Goal: Task Accomplishment & Management: Use online tool/utility

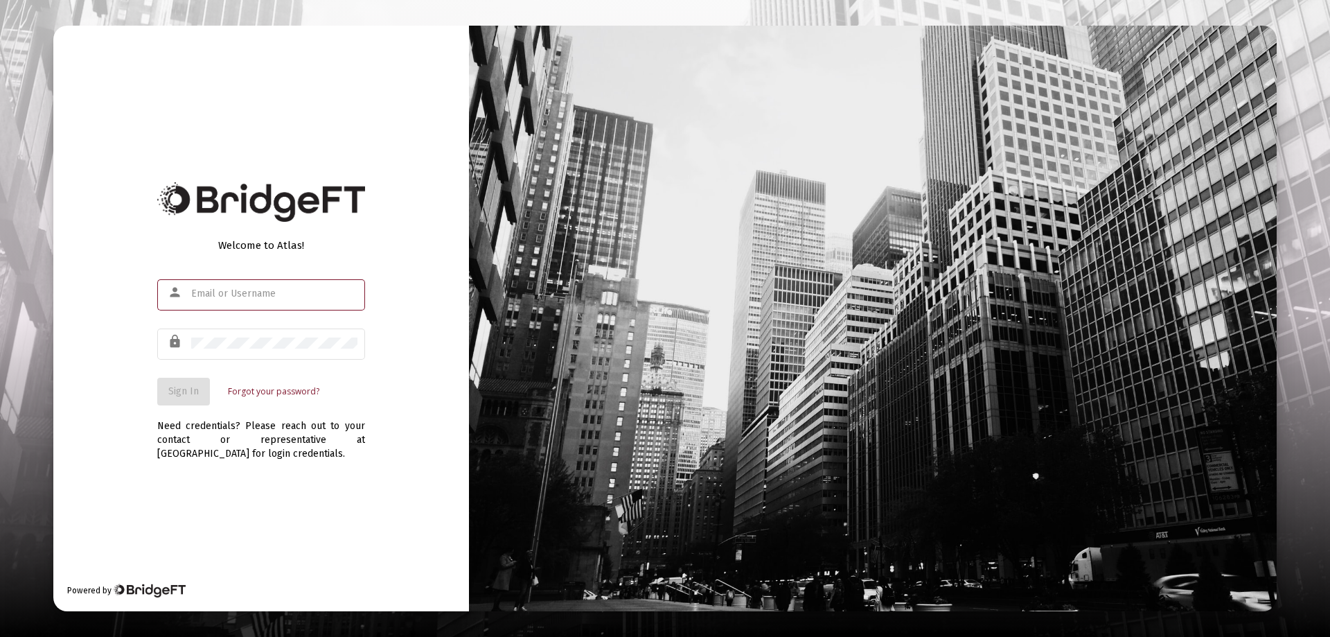
click at [221, 294] on input "text" at bounding box center [274, 293] width 166 height 11
type input "[PERSON_NAME][EMAIL_ADDRESS][DOMAIN_NAME]"
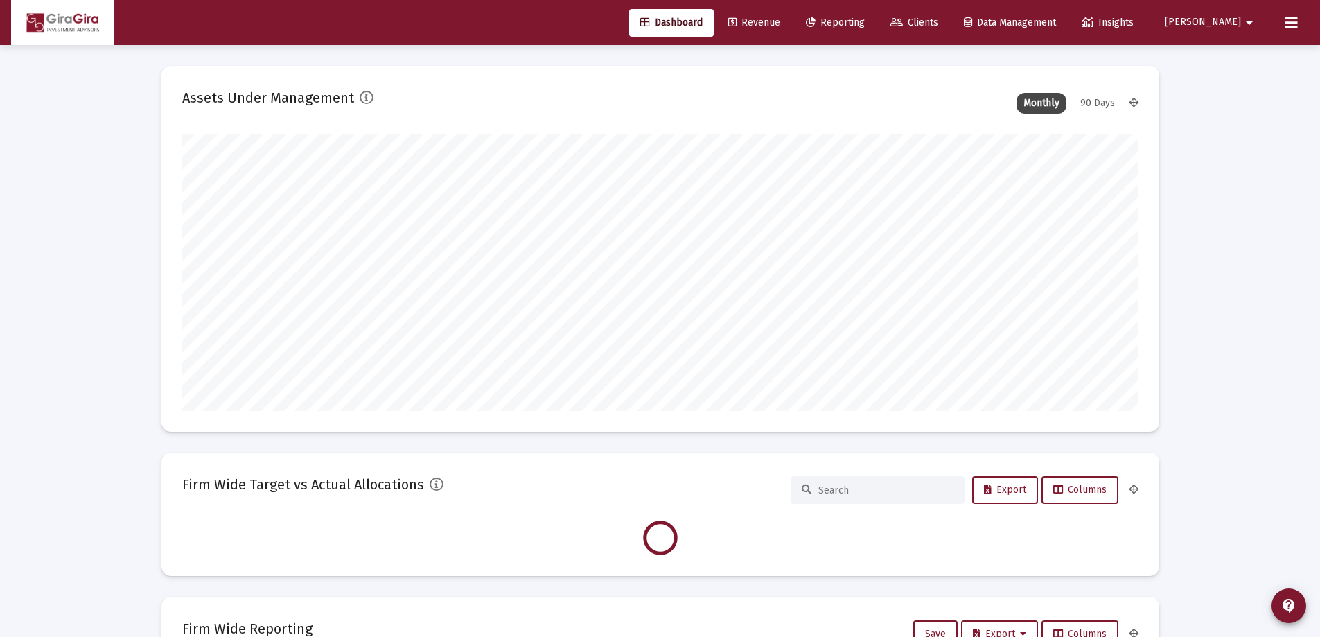
scroll to position [277, 515]
type input "[DATE]"
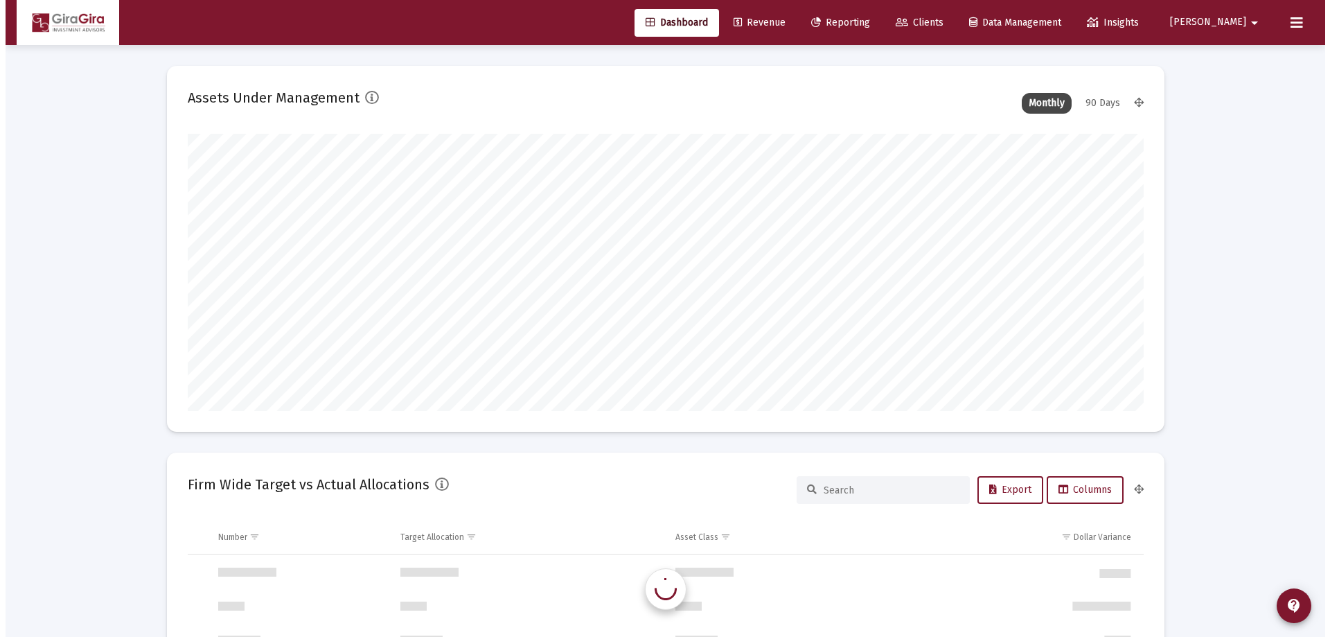
scroll to position [1330, 0]
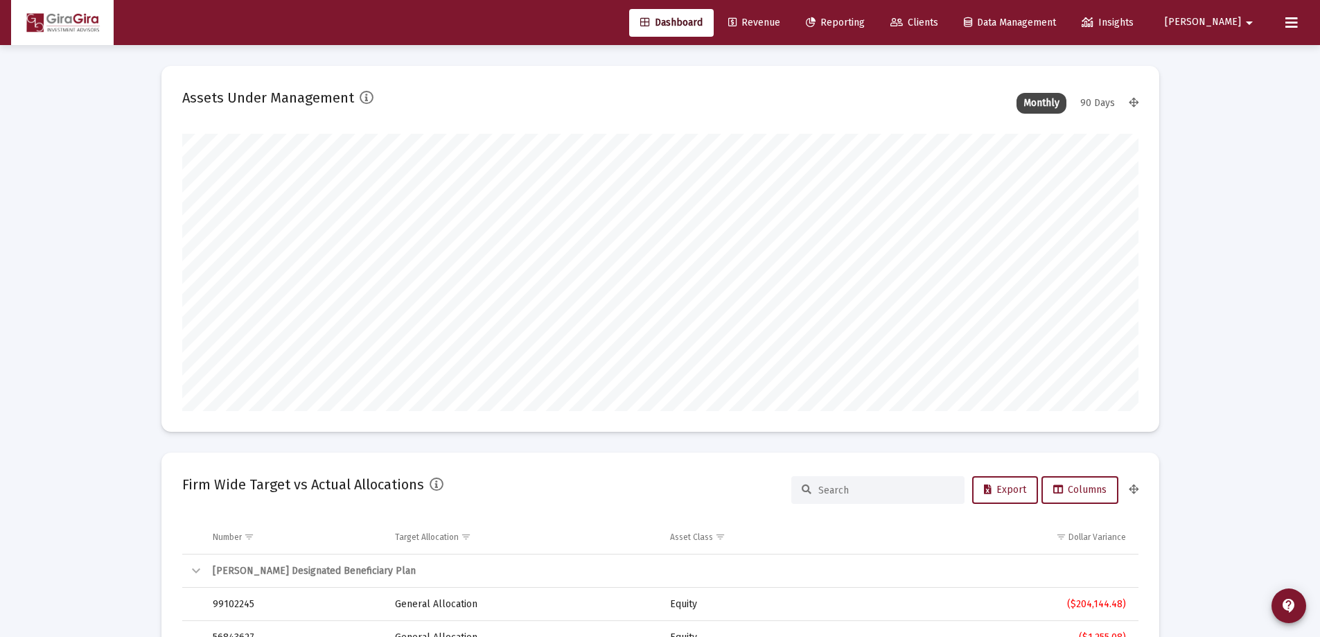
click at [865, 19] on span "Reporting" at bounding box center [835, 23] width 59 height 12
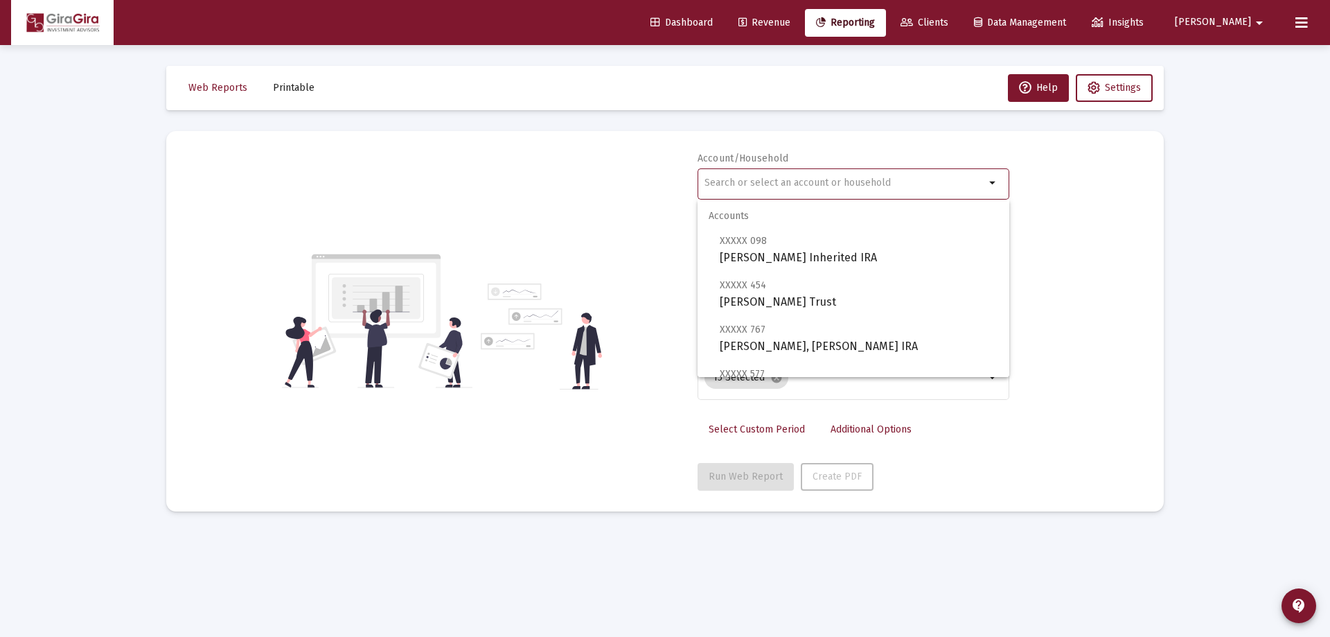
click at [725, 181] on input "text" at bounding box center [845, 182] width 281 height 11
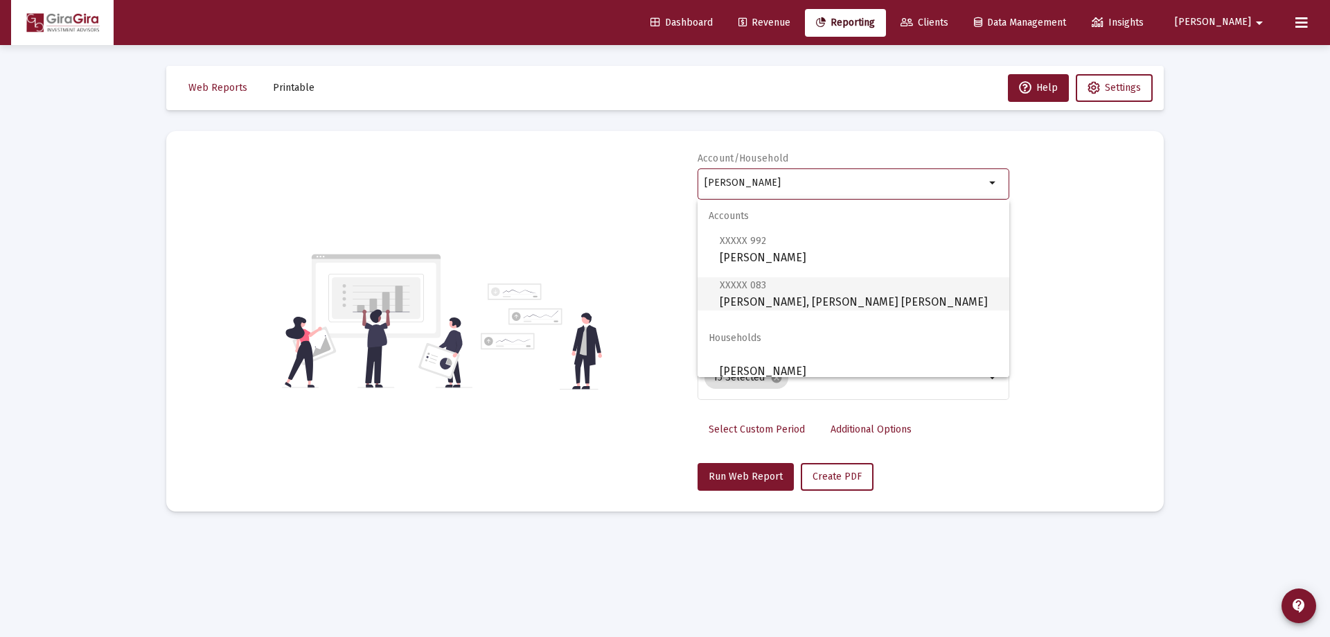
click at [752, 292] on span "XXXXX 083 [PERSON_NAME], [PERSON_NAME] IRA" at bounding box center [859, 293] width 279 height 34
type input "[PERSON_NAME], [PERSON_NAME] [PERSON_NAME]"
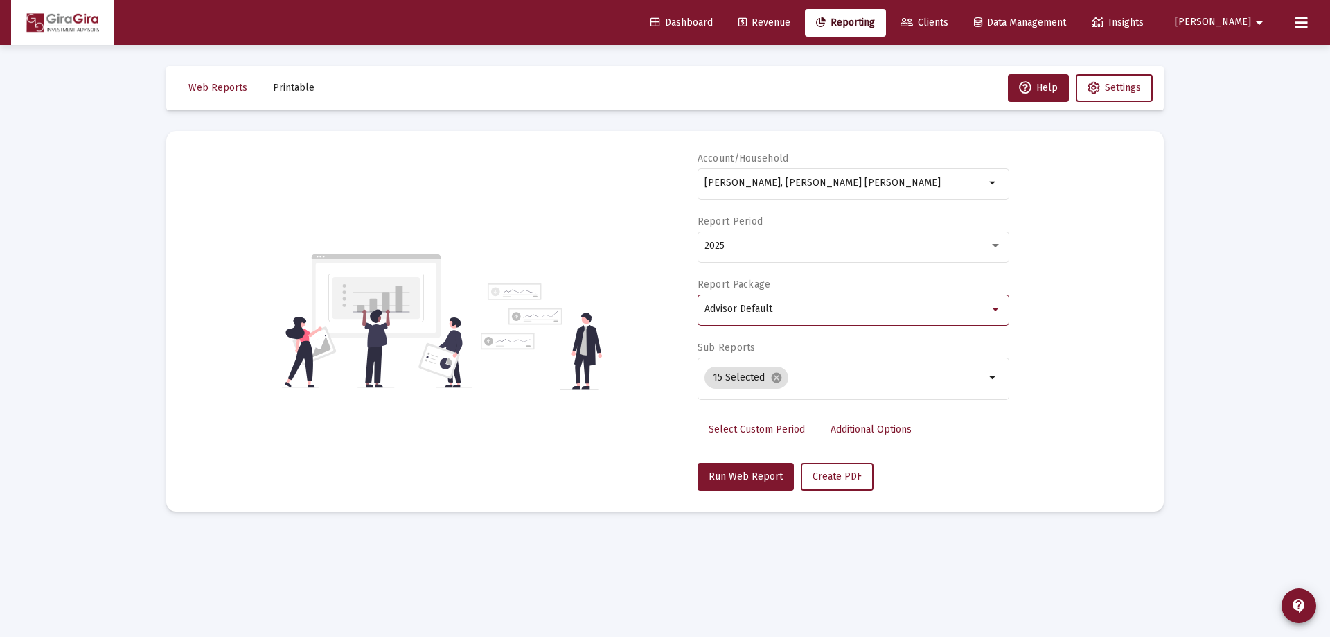
click at [750, 312] on span "Advisor Default" at bounding box center [739, 309] width 68 height 12
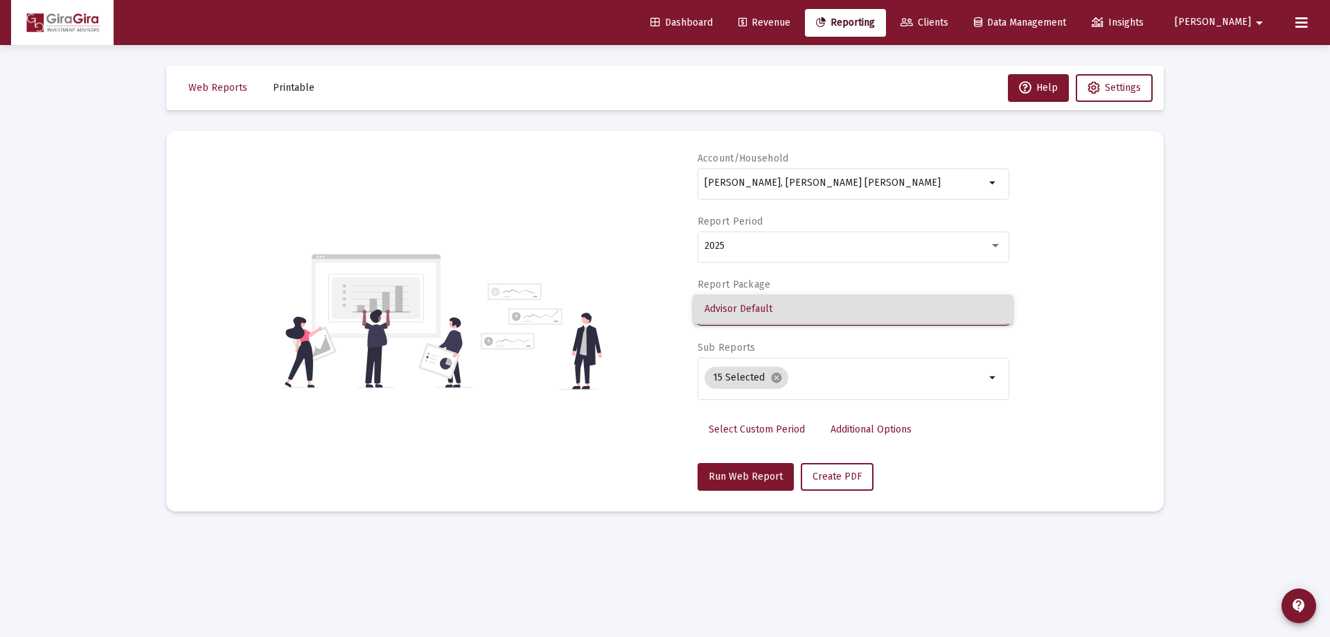
click at [775, 377] on div at bounding box center [665, 318] width 1330 height 637
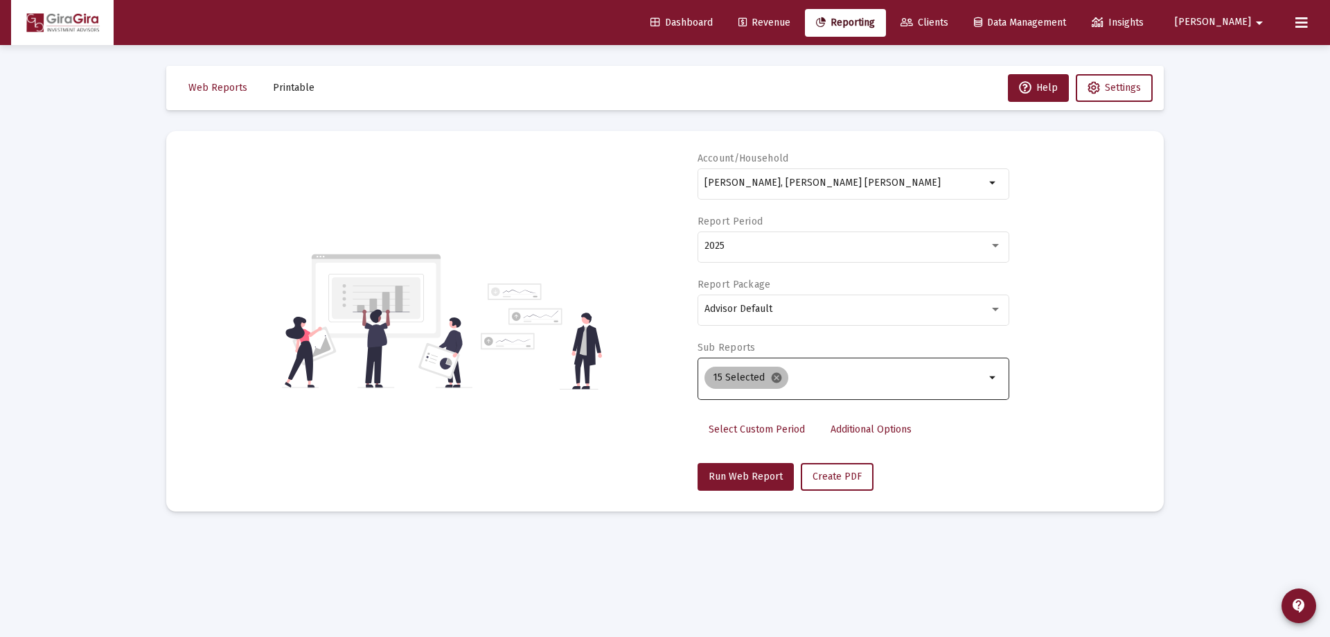
click at [777, 377] on mat-icon "cancel" at bounding box center [776, 377] width 12 height 12
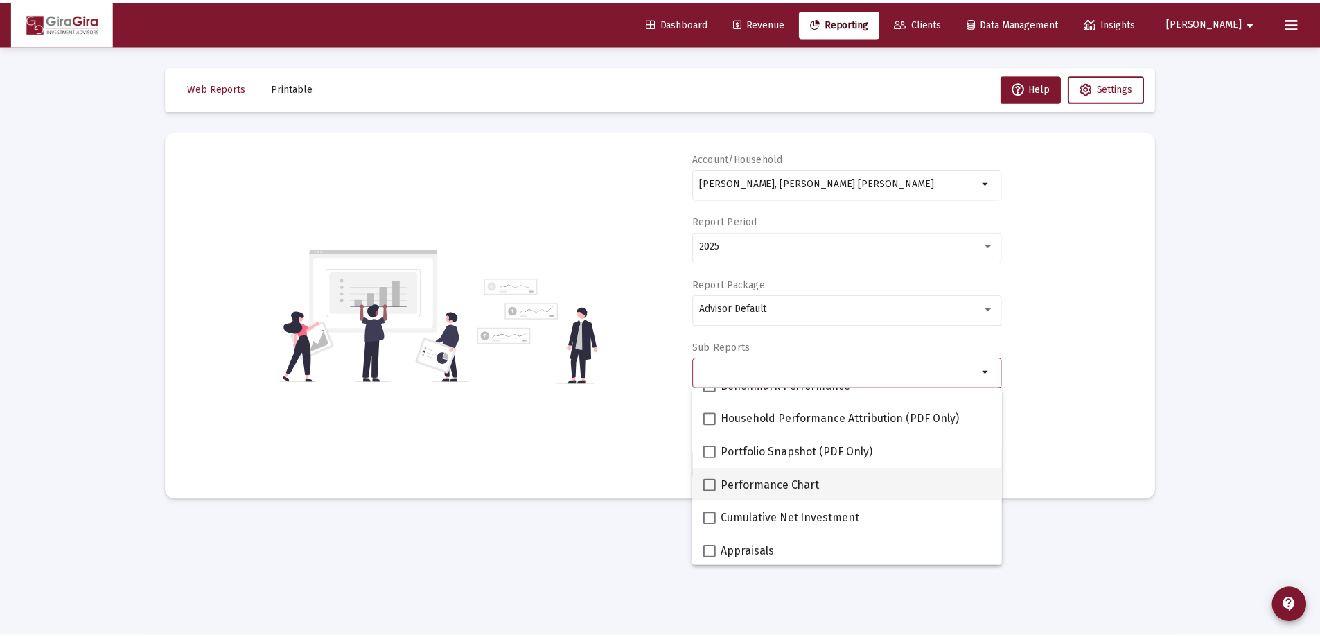
scroll to position [139, 0]
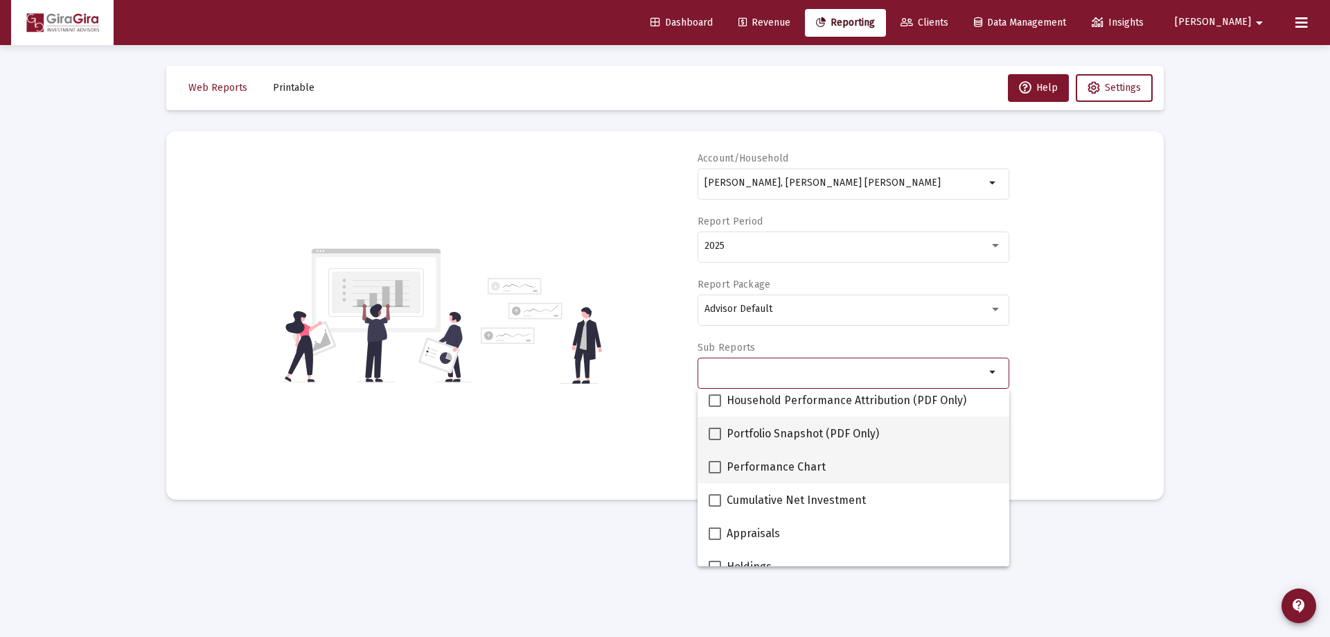
drag, startPoint x: 716, startPoint y: 464, endPoint x: 886, endPoint y: 418, distance: 176.3
click at [716, 463] on span at bounding box center [715, 467] width 12 height 12
click at [715, 473] on input "Performance Chart" at bounding box center [714, 473] width 1 height 1
checkbox input "true"
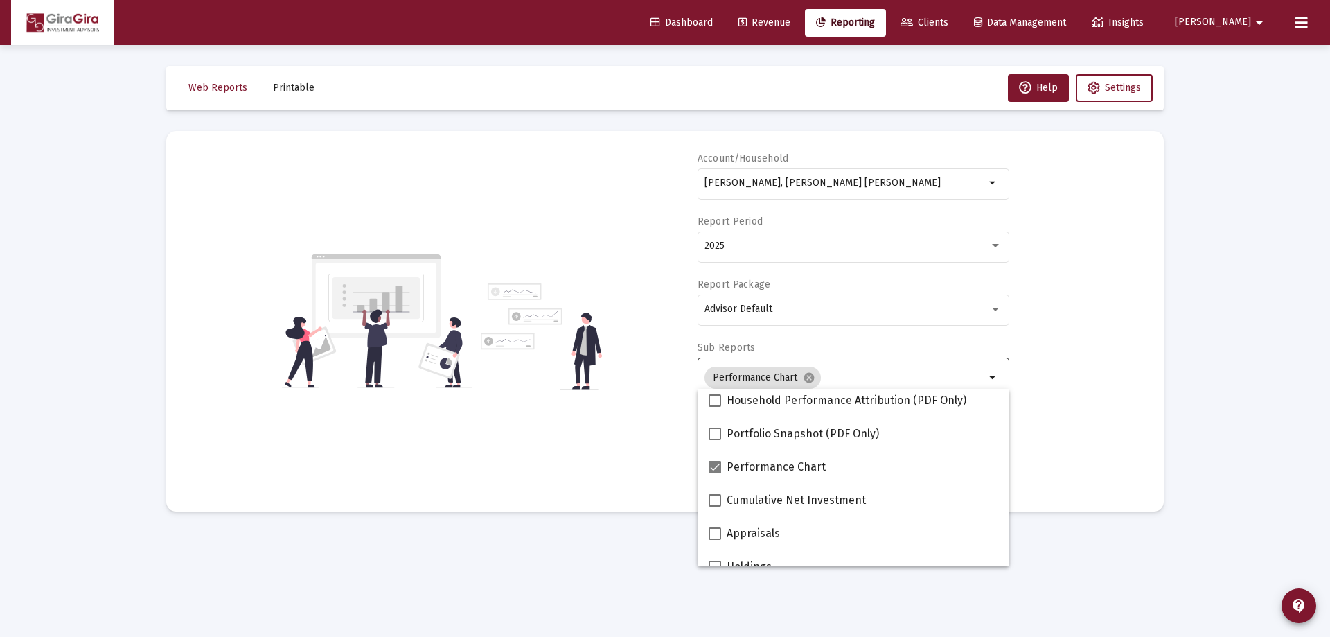
click at [1050, 394] on div "Account/[PERSON_NAME], [PERSON_NAME] IRA arrow_drop_down Report Period 2025 Rep…" at bounding box center [665, 321] width 956 height 339
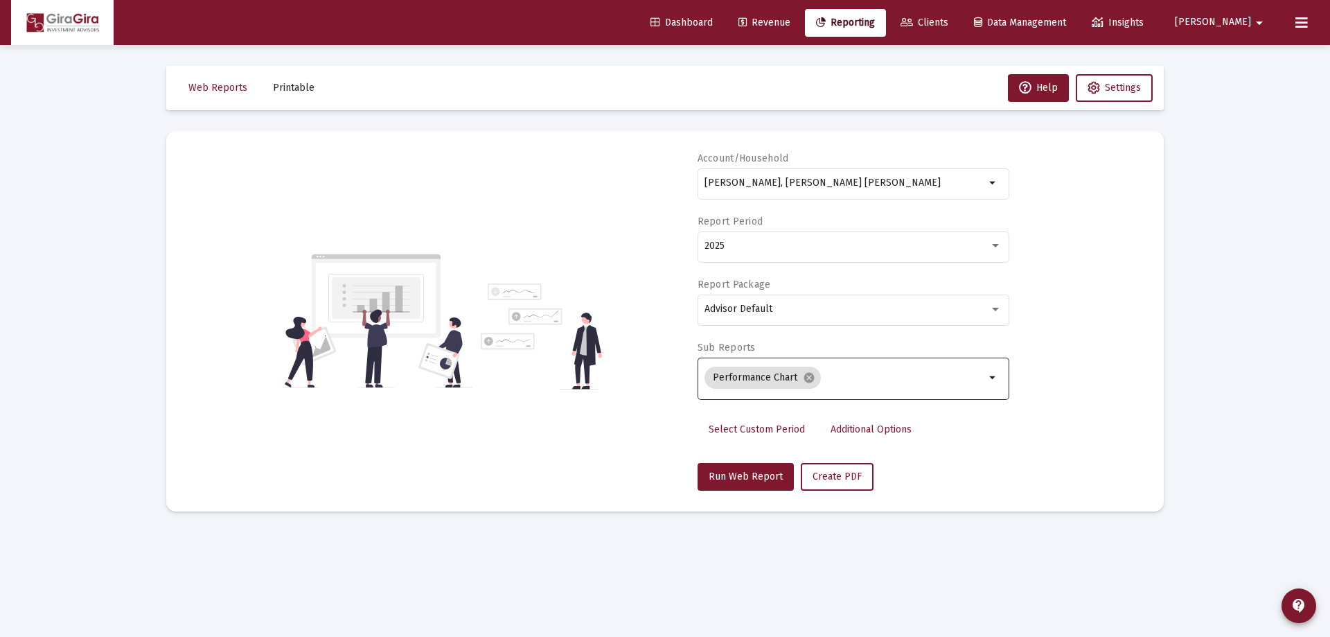
click at [854, 429] on span "Additional Options" at bounding box center [871, 429] width 81 height 12
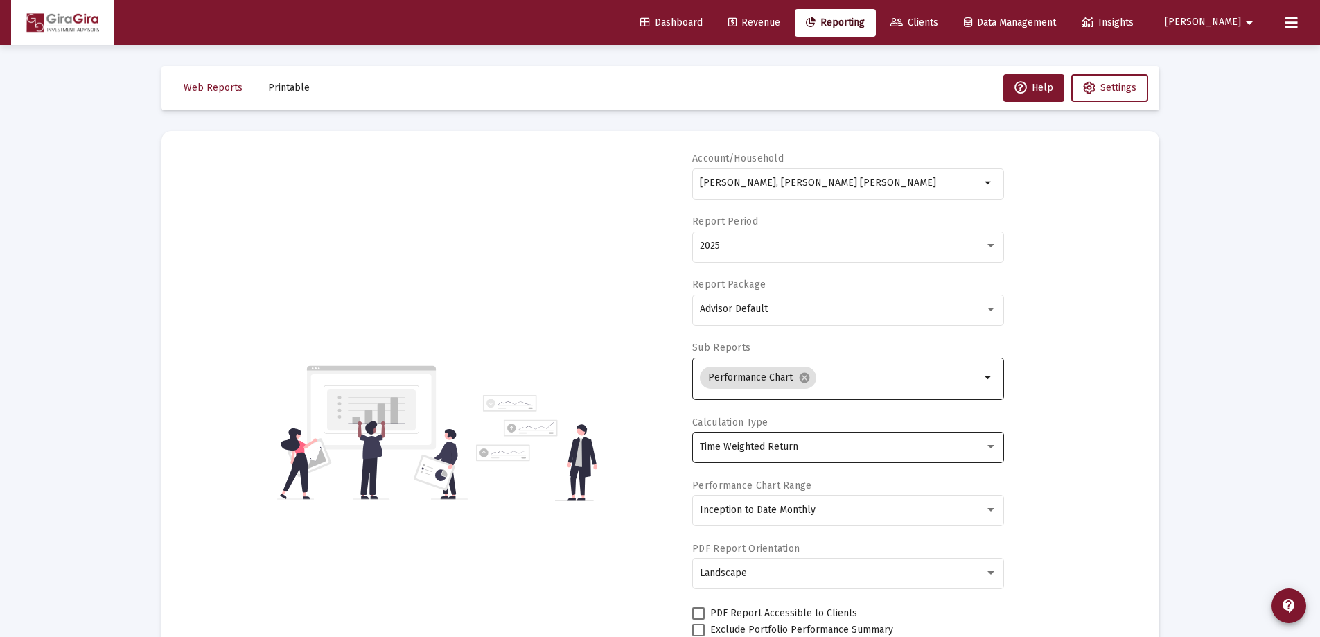
click at [764, 446] on span "Time Weighted Return" at bounding box center [749, 447] width 98 height 12
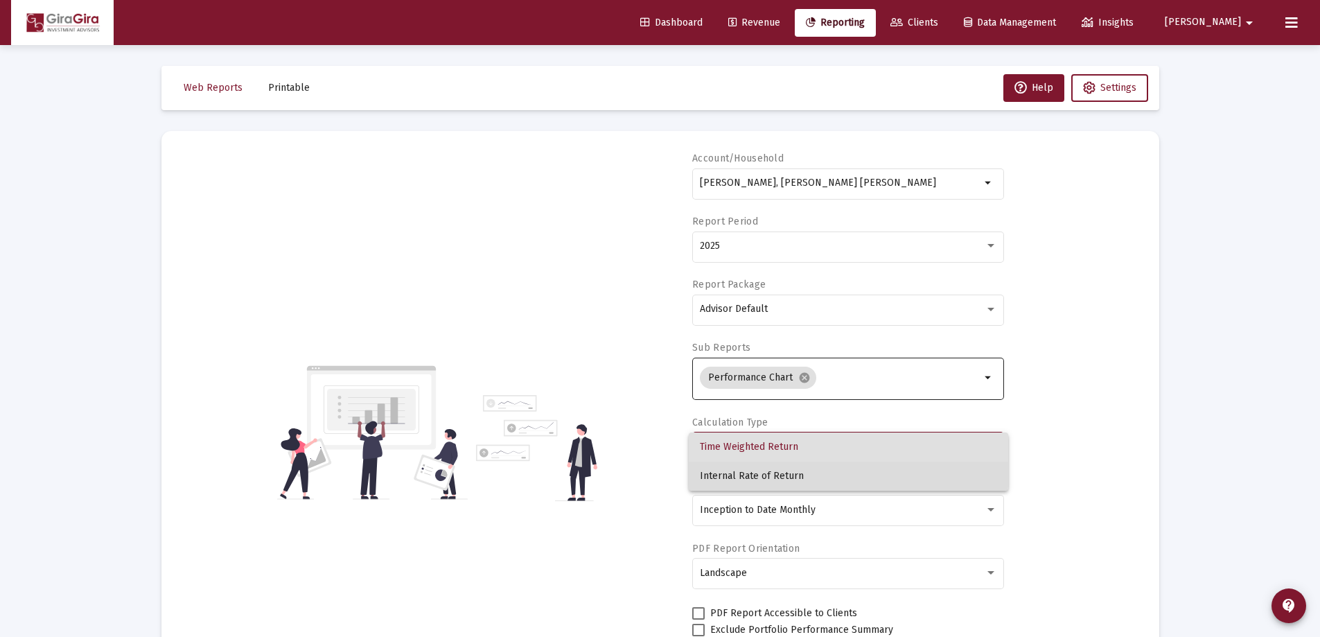
click at [756, 470] on span "Internal Rate of Return" at bounding box center [848, 475] width 297 height 29
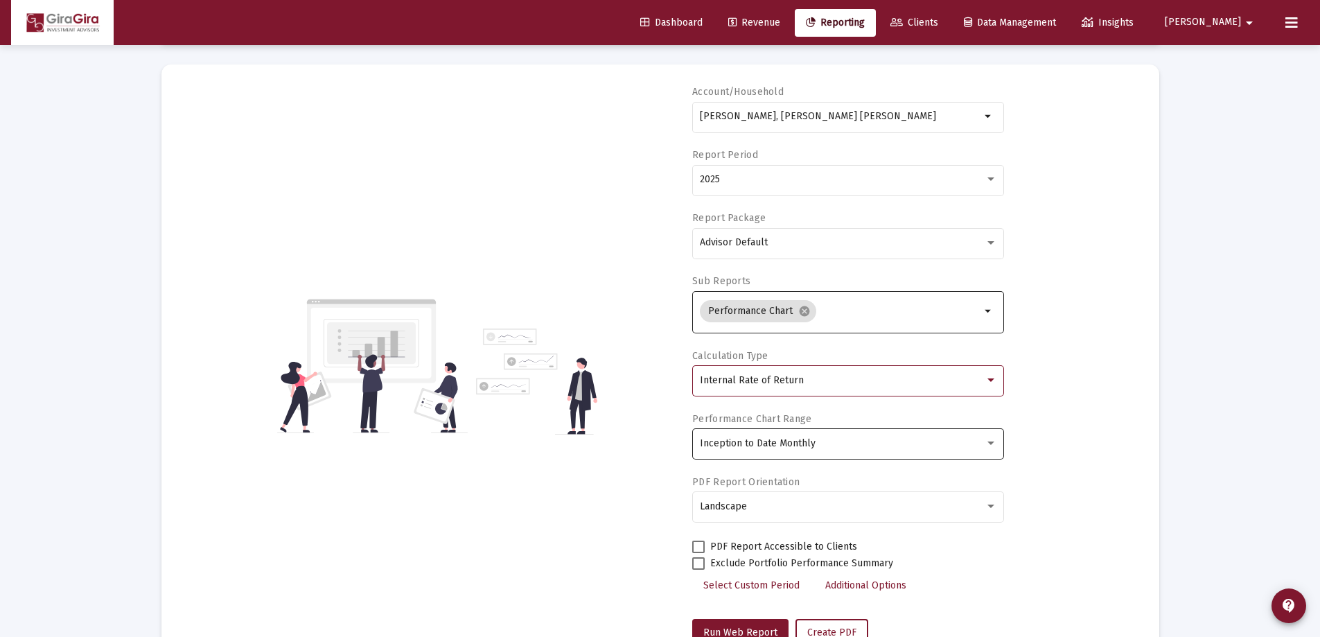
scroll to position [118, 0]
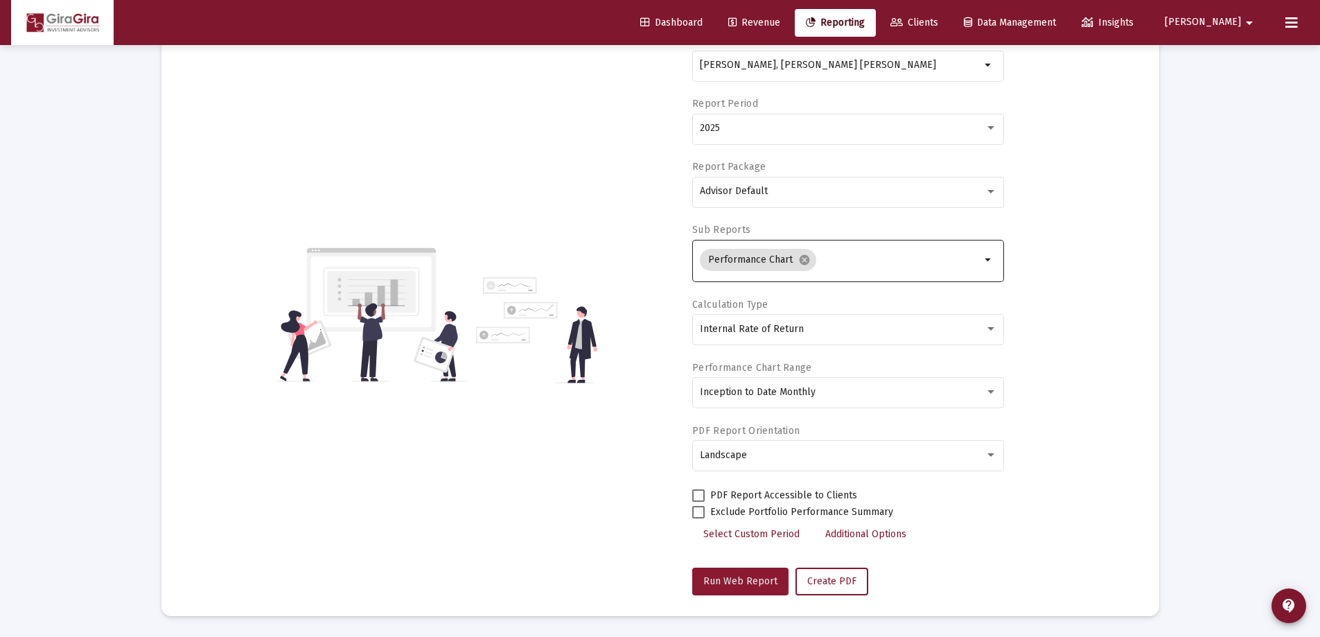
click at [737, 577] on span "Run Web Report" at bounding box center [740, 581] width 74 height 12
select select "View all"
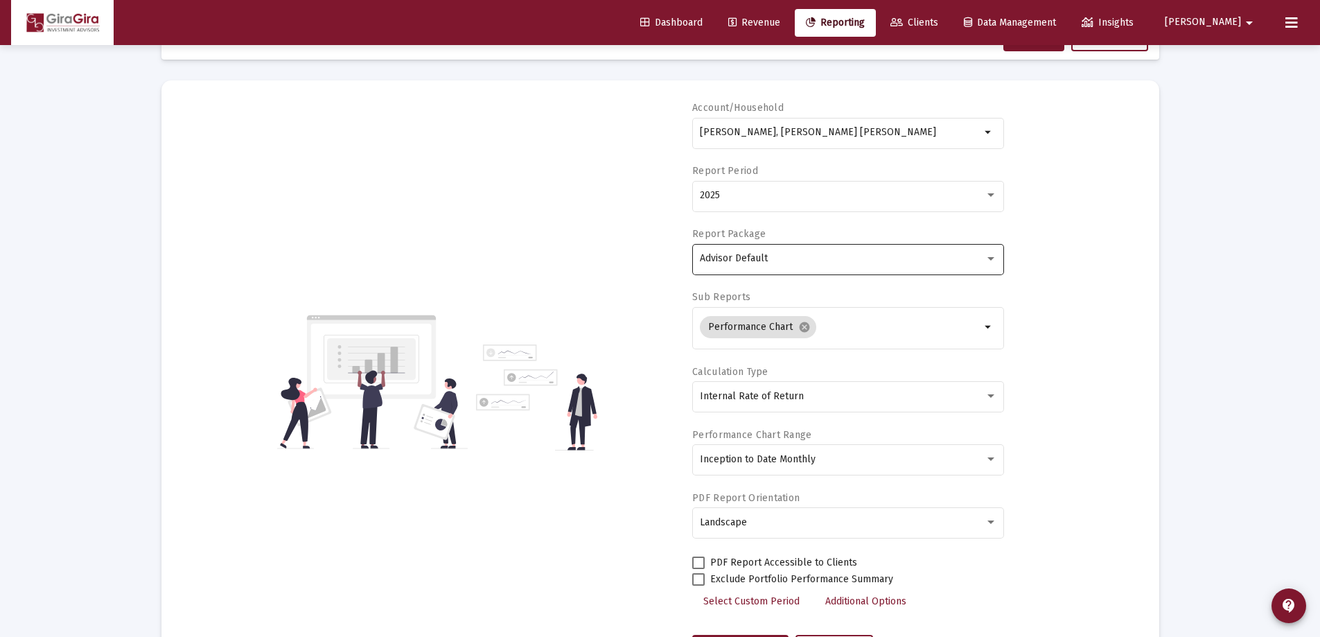
scroll to position [0, 0]
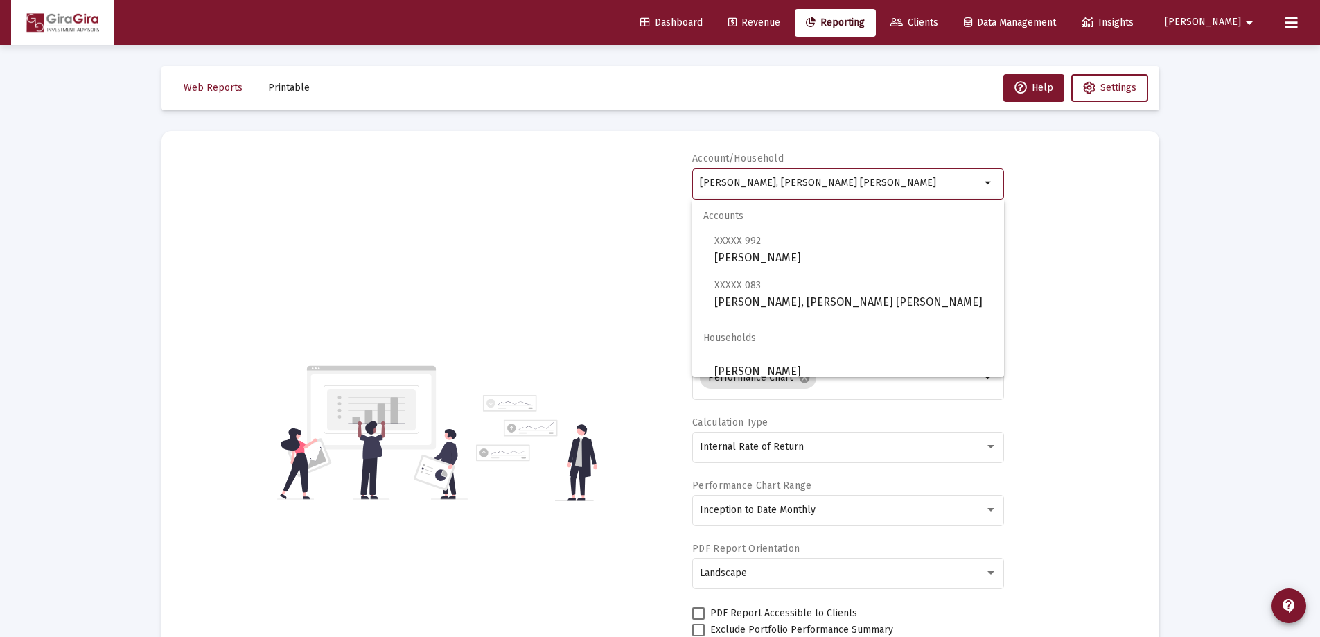
click at [716, 182] on input "[PERSON_NAME], [PERSON_NAME] [PERSON_NAME]" at bounding box center [840, 182] width 281 height 11
click at [791, 252] on span "XXXXX 992 [PERSON_NAME]" at bounding box center [853, 249] width 279 height 34
type input "[PERSON_NAME]"
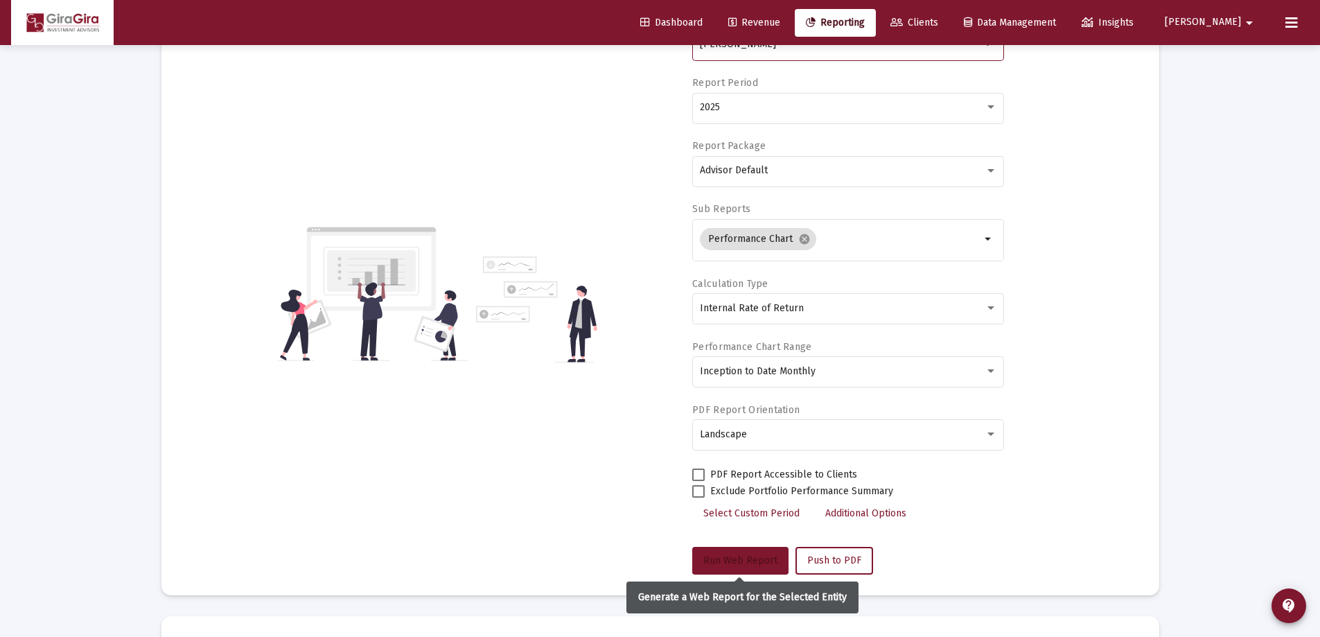
click at [755, 562] on span "Run Web Report" at bounding box center [740, 560] width 74 height 12
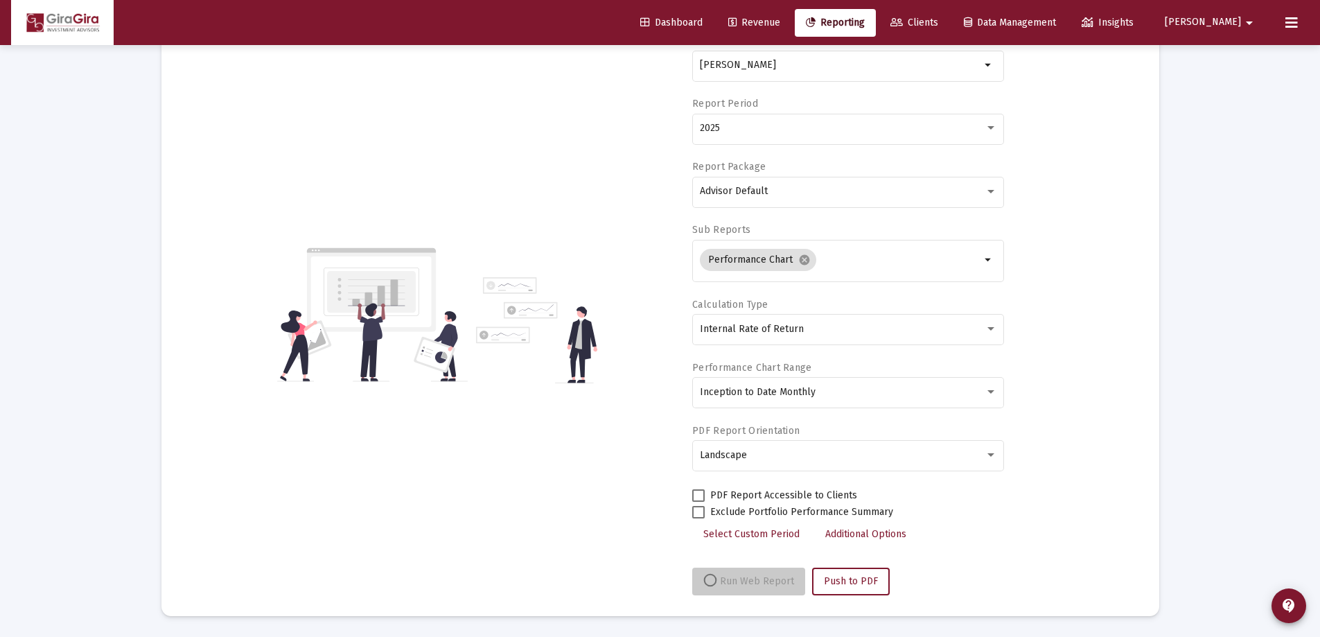
scroll to position [118, 0]
select select "View all"
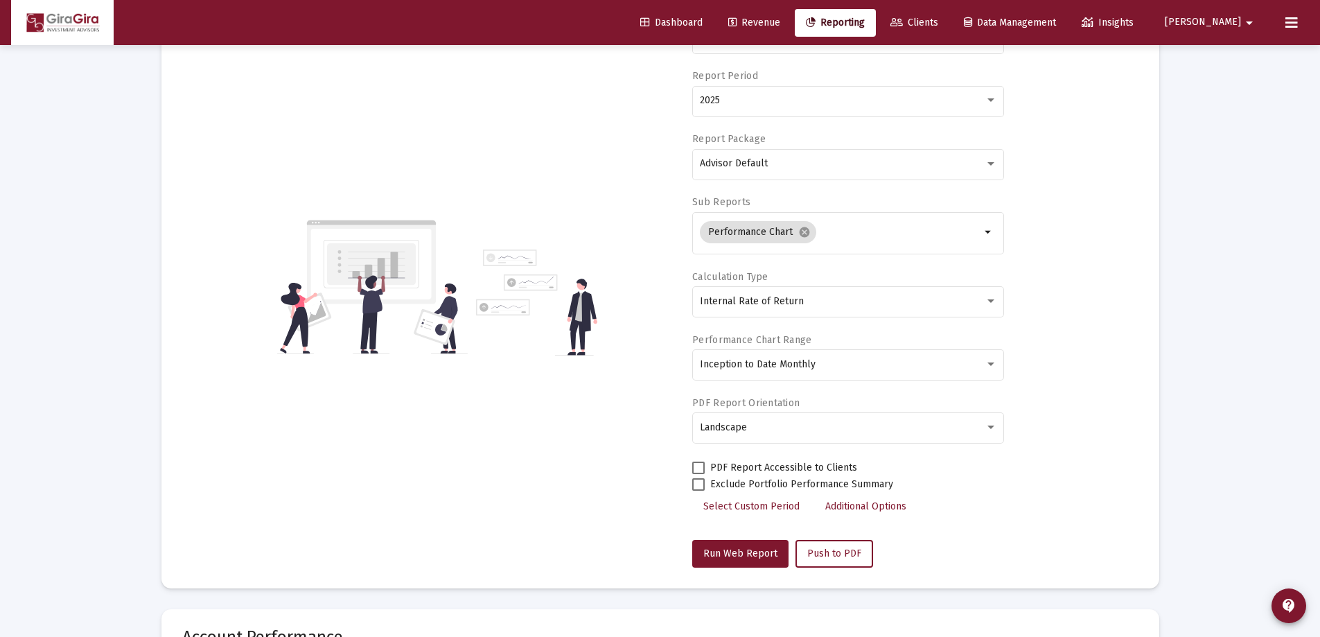
scroll to position [0, 0]
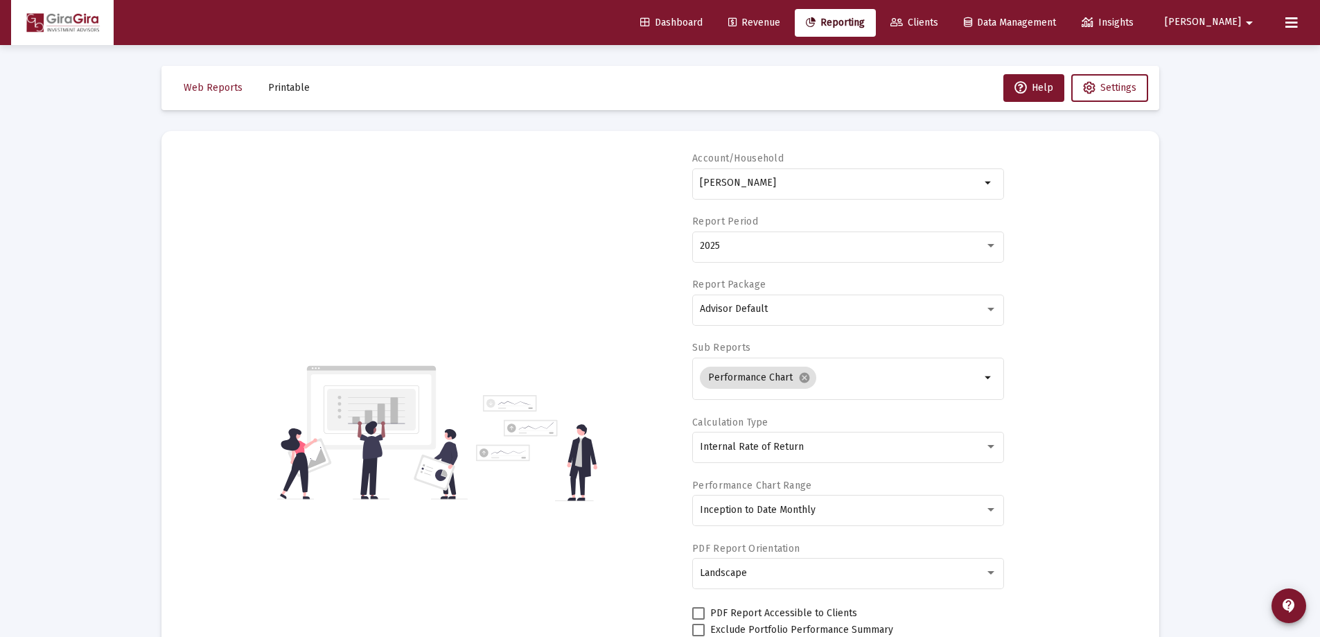
drag, startPoint x: 700, startPoint y: 182, endPoint x: 1325, endPoint y: 168, distance: 625.1
click at [1320, 168] on html "Dashboard Revenue Reporting Clients Data Management Insights [PERSON_NAME] Inte…" at bounding box center [660, 318] width 1320 height 637
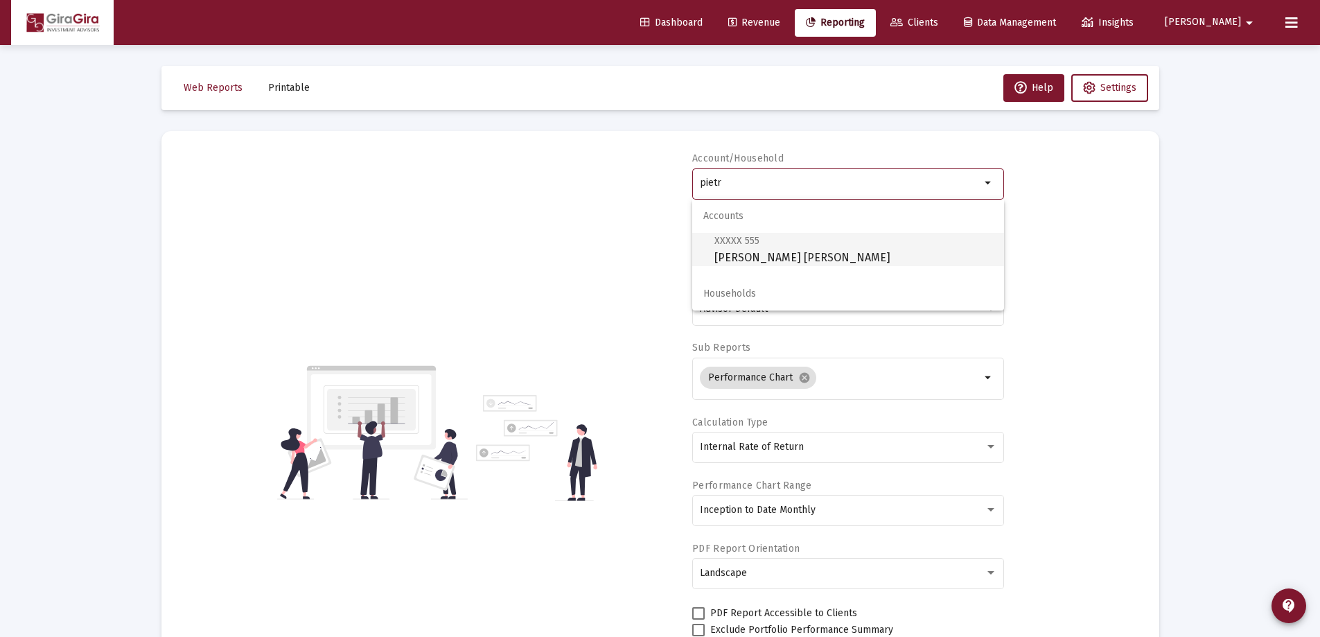
click at [756, 256] on span "XXXXX 555 [PERSON_NAME] IRA" at bounding box center [853, 249] width 279 height 34
type input "[PERSON_NAME] [PERSON_NAME]"
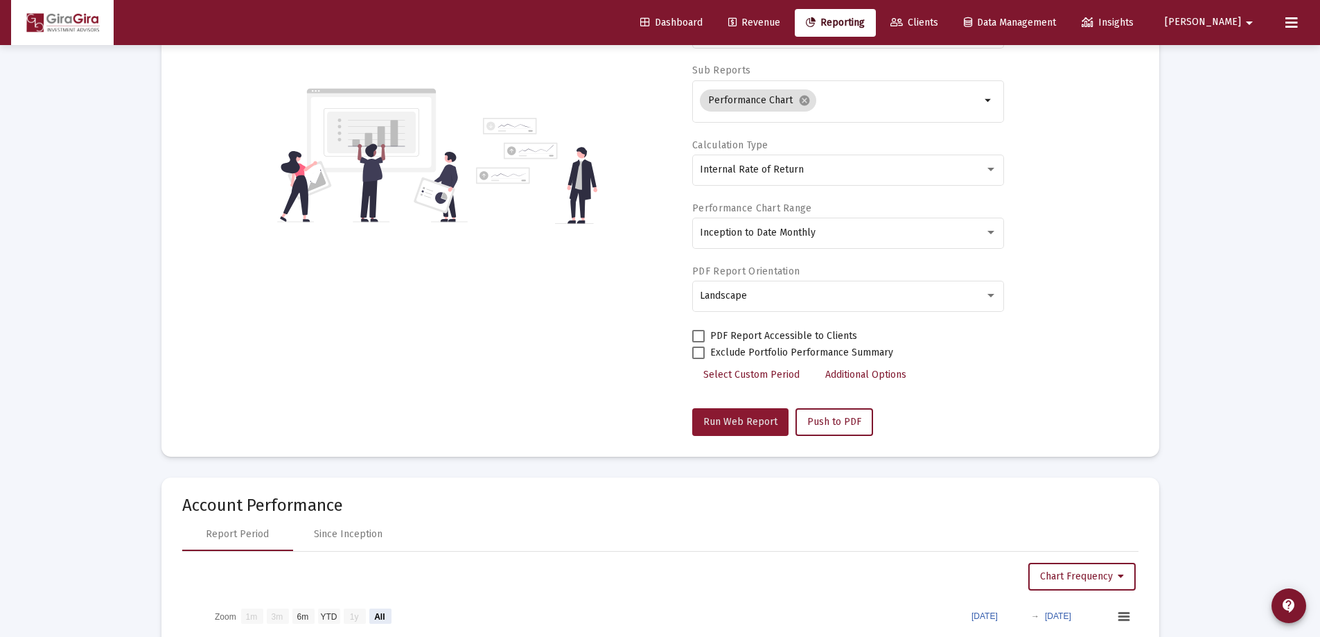
click at [750, 419] on span "Run Web Report" at bounding box center [740, 422] width 74 height 12
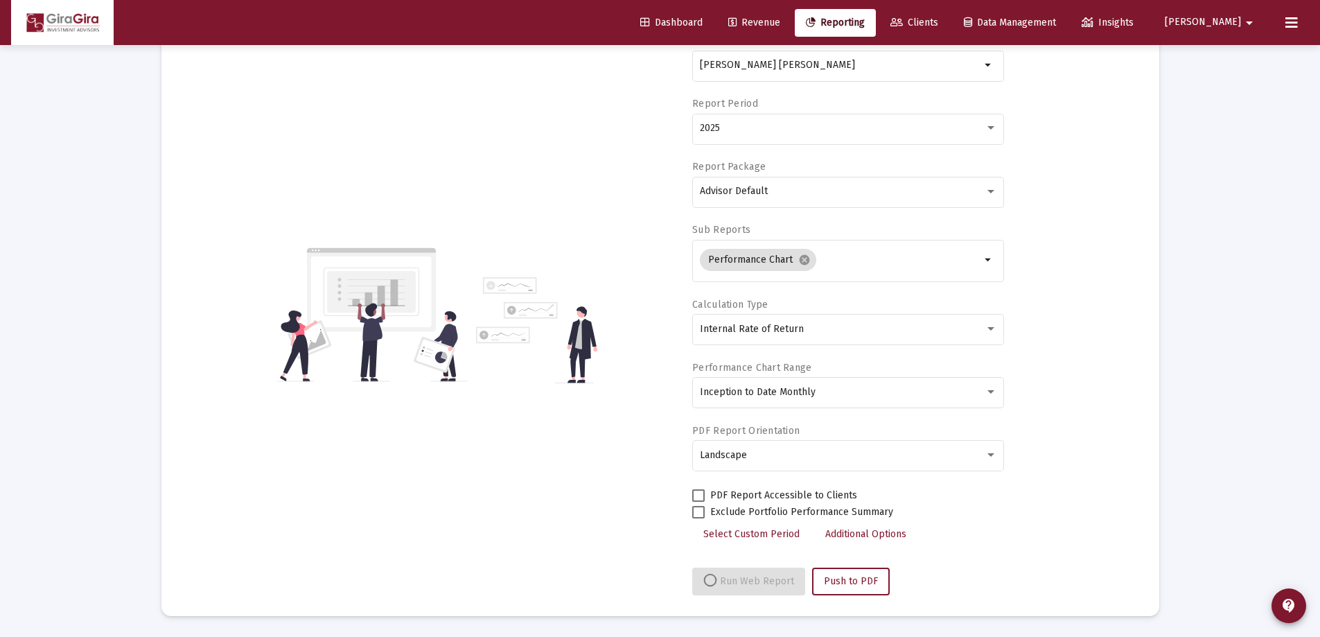
select select "View all"
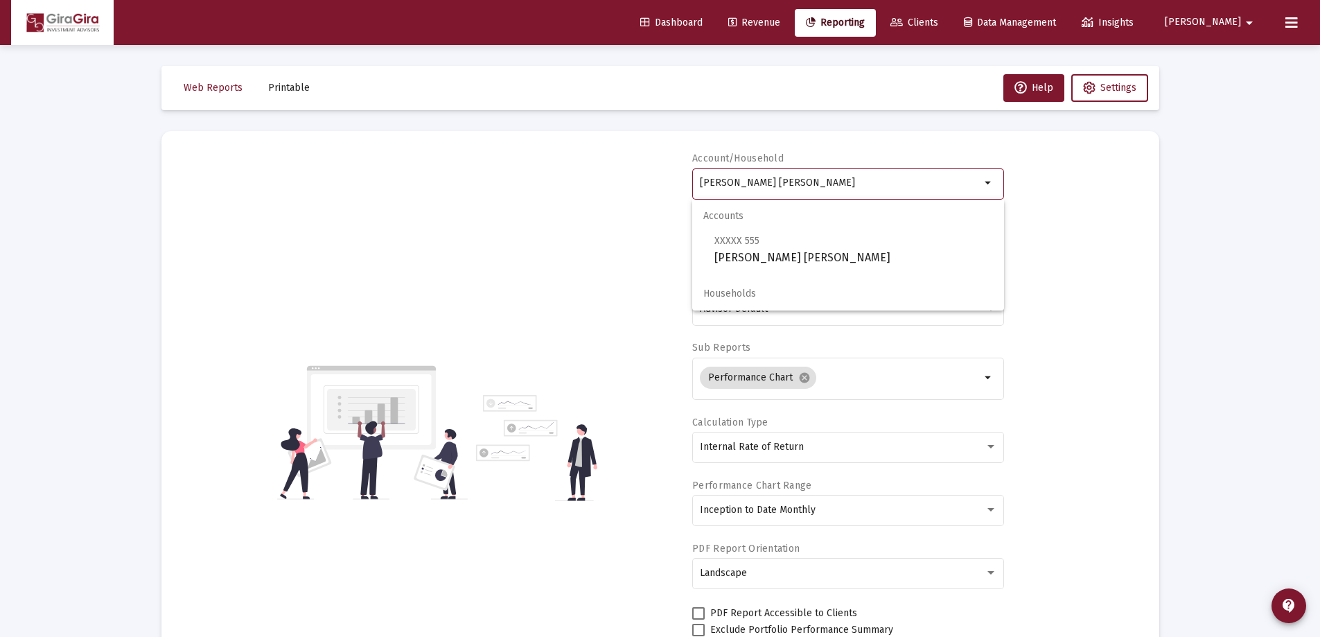
drag, startPoint x: 700, startPoint y: 182, endPoint x: 755, endPoint y: 191, distance: 54.9
click at [754, 191] on div "[PERSON_NAME] [PERSON_NAME]" at bounding box center [840, 183] width 281 height 34
drag, startPoint x: 780, startPoint y: 209, endPoint x: 825, endPoint y: 245, distance: 57.7
click at [827, 243] on mat-optgroup "Accounts XXXXX 555 [PERSON_NAME] IRA" at bounding box center [848, 233] width 312 height 67
drag, startPoint x: 717, startPoint y: 180, endPoint x: 927, endPoint y: 173, distance: 210.1
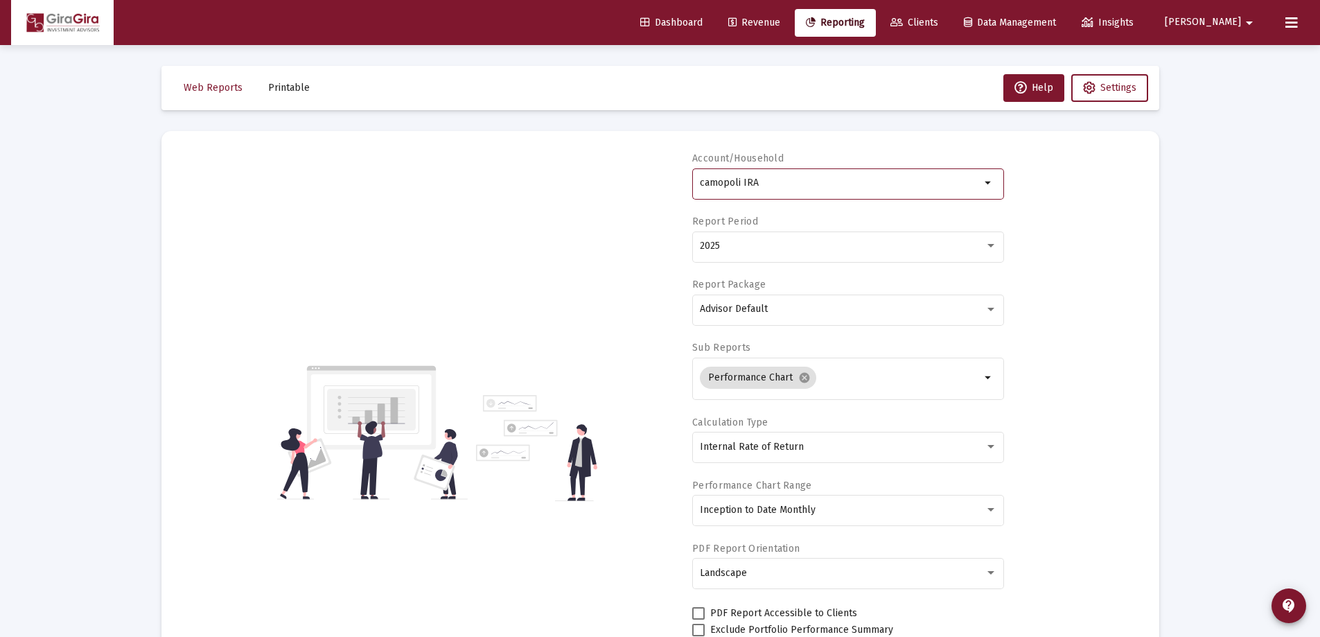
click at [927, 173] on div "camopoli IRA" at bounding box center [840, 183] width 281 height 34
click at [728, 179] on input "cam" at bounding box center [840, 182] width 281 height 11
click at [701, 181] on div "camm arrow_drop_down" at bounding box center [848, 183] width 312 height 34
drag, startPoint x: 701, startPoint y: 182, endPoint x: 1329, endPoint y: 186, distance: 627.8
click at [1320, 186] on html "Dashboard Revenue Reporting Clients Data Management Insights [PERSON_NAME] Inte…" at bounding box center [660, 318] width 1320 height 637
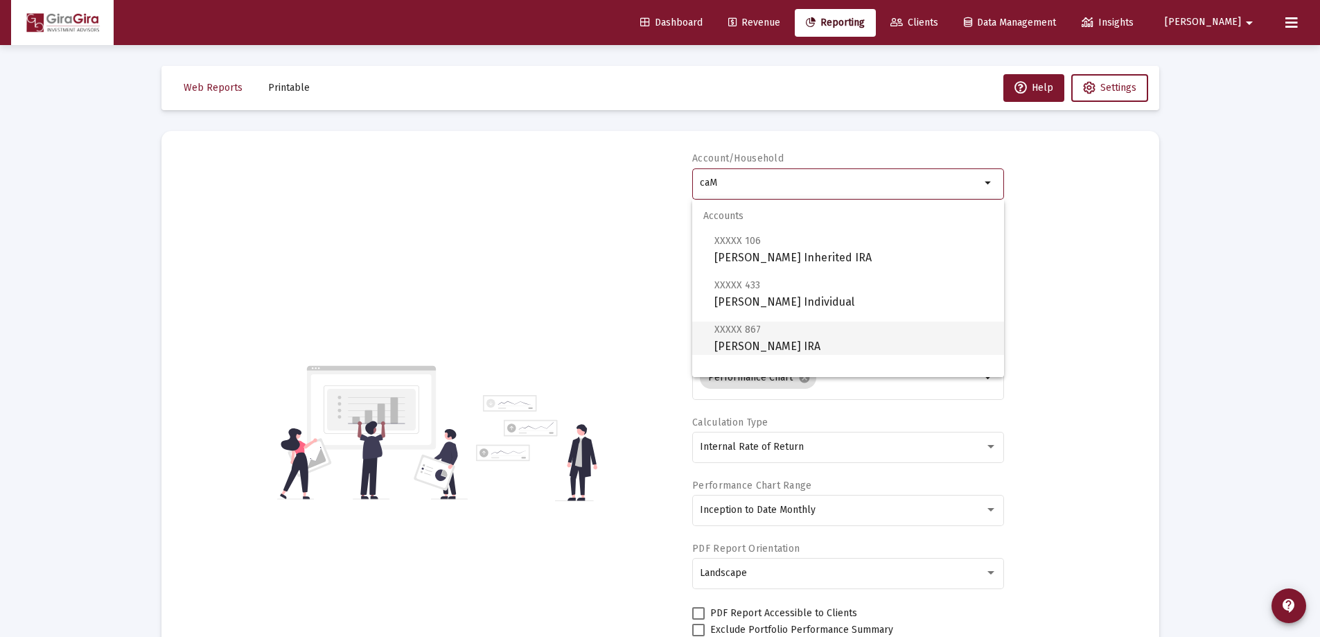
click at [738, 340] on span "XXXXX 867 [PERSON_NAME] IRA" at bounding box center [853, 338] width 279 height 34
type input "[PERSON_NAME] IRA"
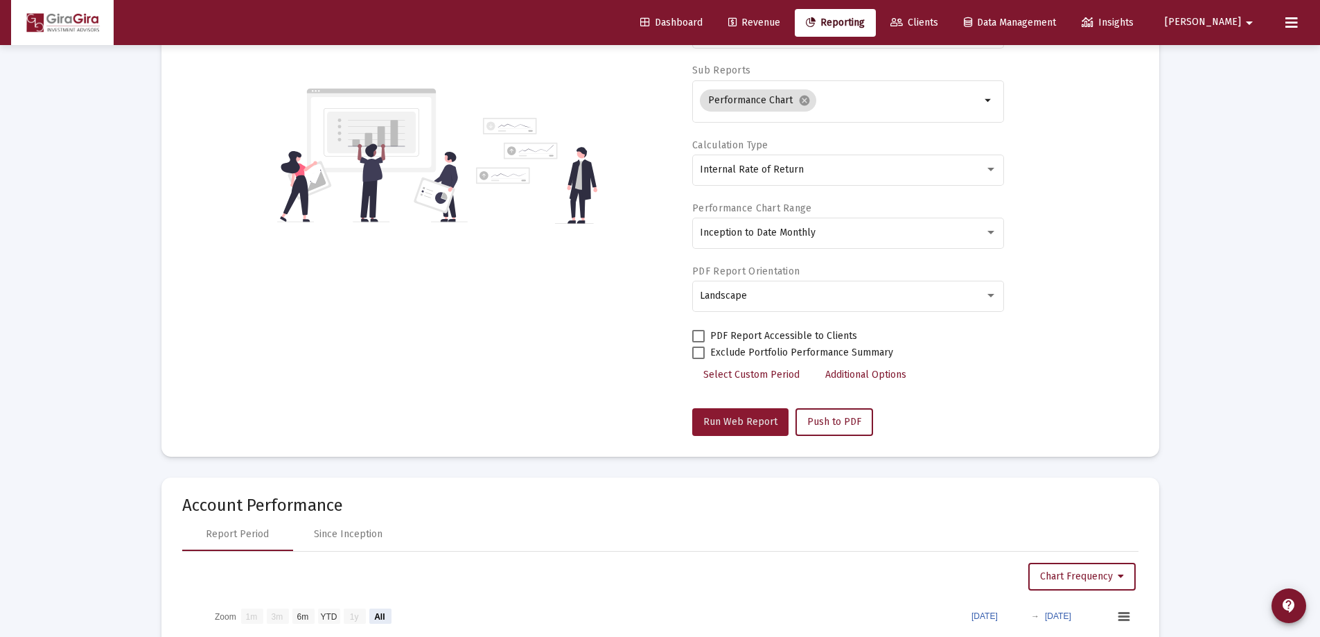
click at [748, 420] on span "Run Web Report" at bounding box center [740, 422] width 74 height 12
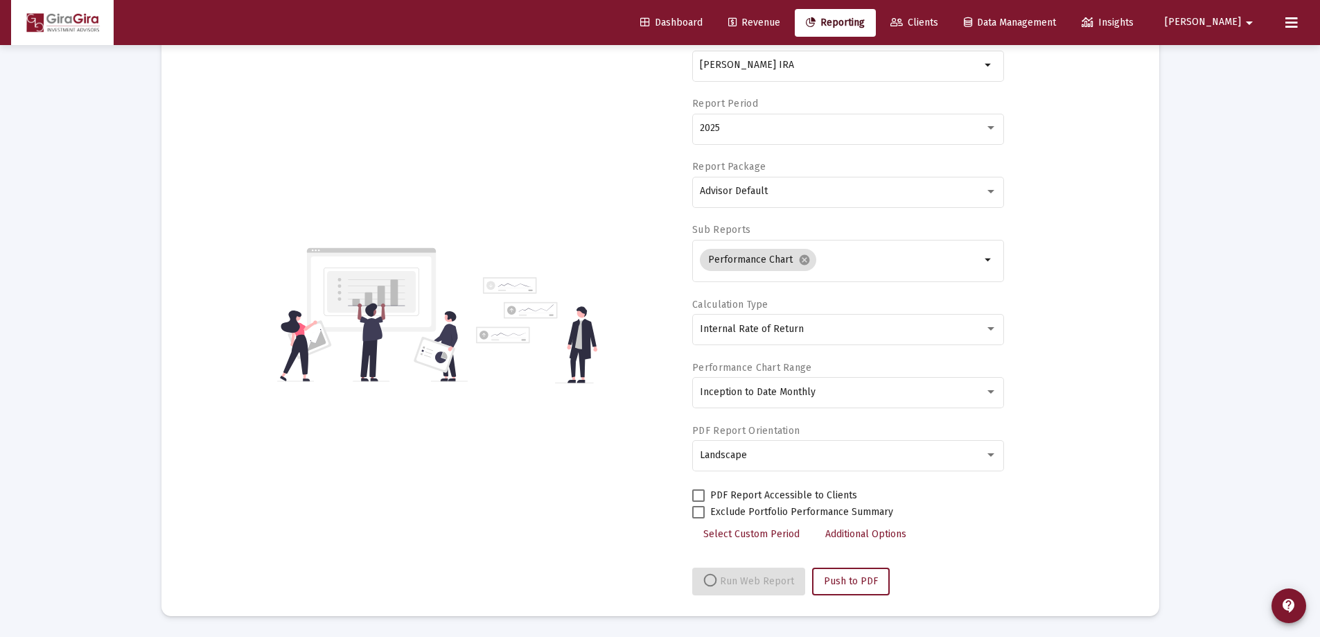
select select "View all"
